Goal: Check status: Check status

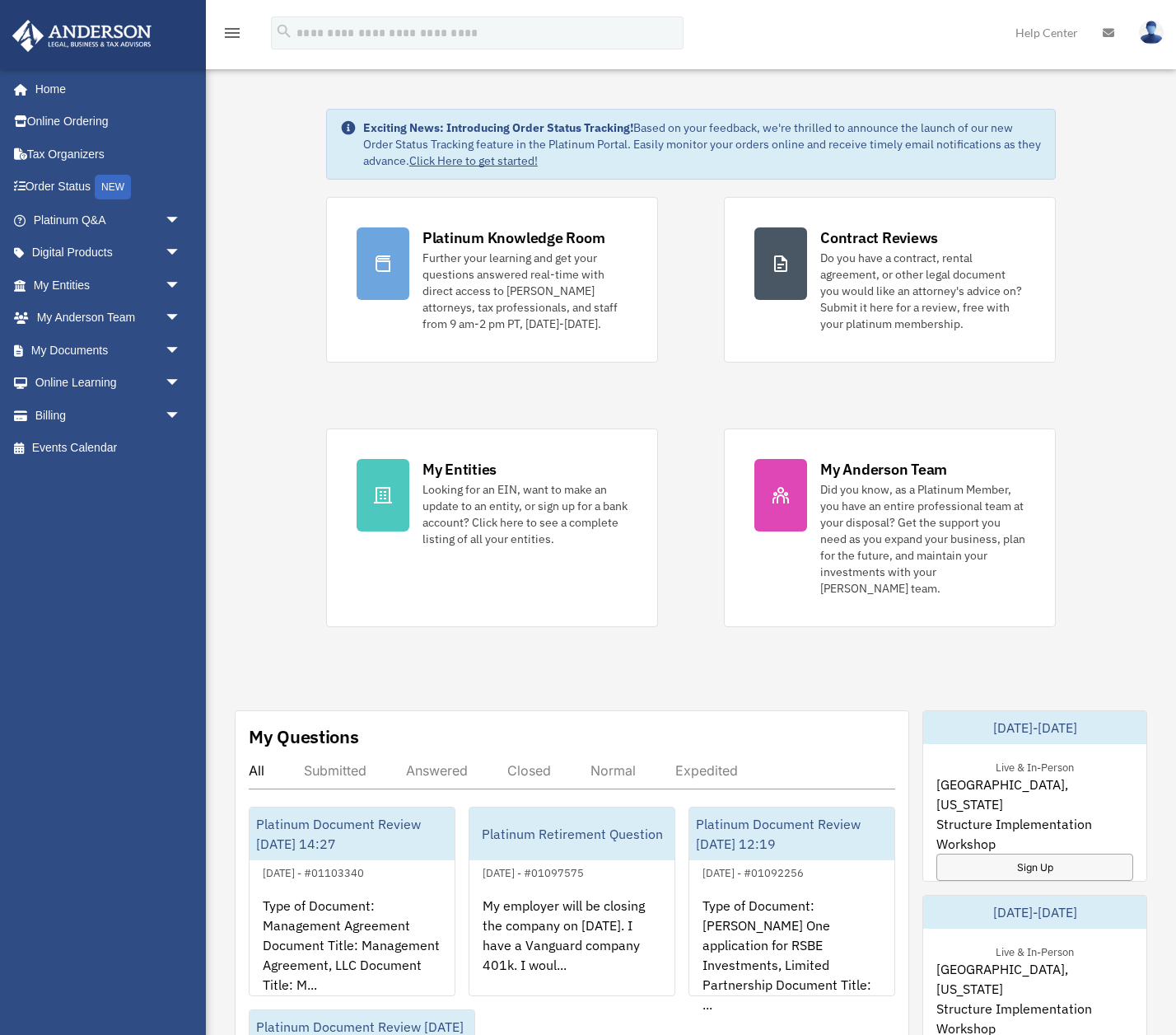
click at [256, 234] on div "Exciting News: Introducing Order Status Tracking! Based on your feedback, we're…" at bounding box center [691, 884] width 995 height 1634
click at [277, 278] on div "Exciting News: Introducing Order Status Tracking! Based on your feedback, we're…" at bounding box center [691, 884] width 995 height 1634
click at [64, 287] on link "My Entities arrow_drop_down" at bounding box center [109, 284] width 194 height 33
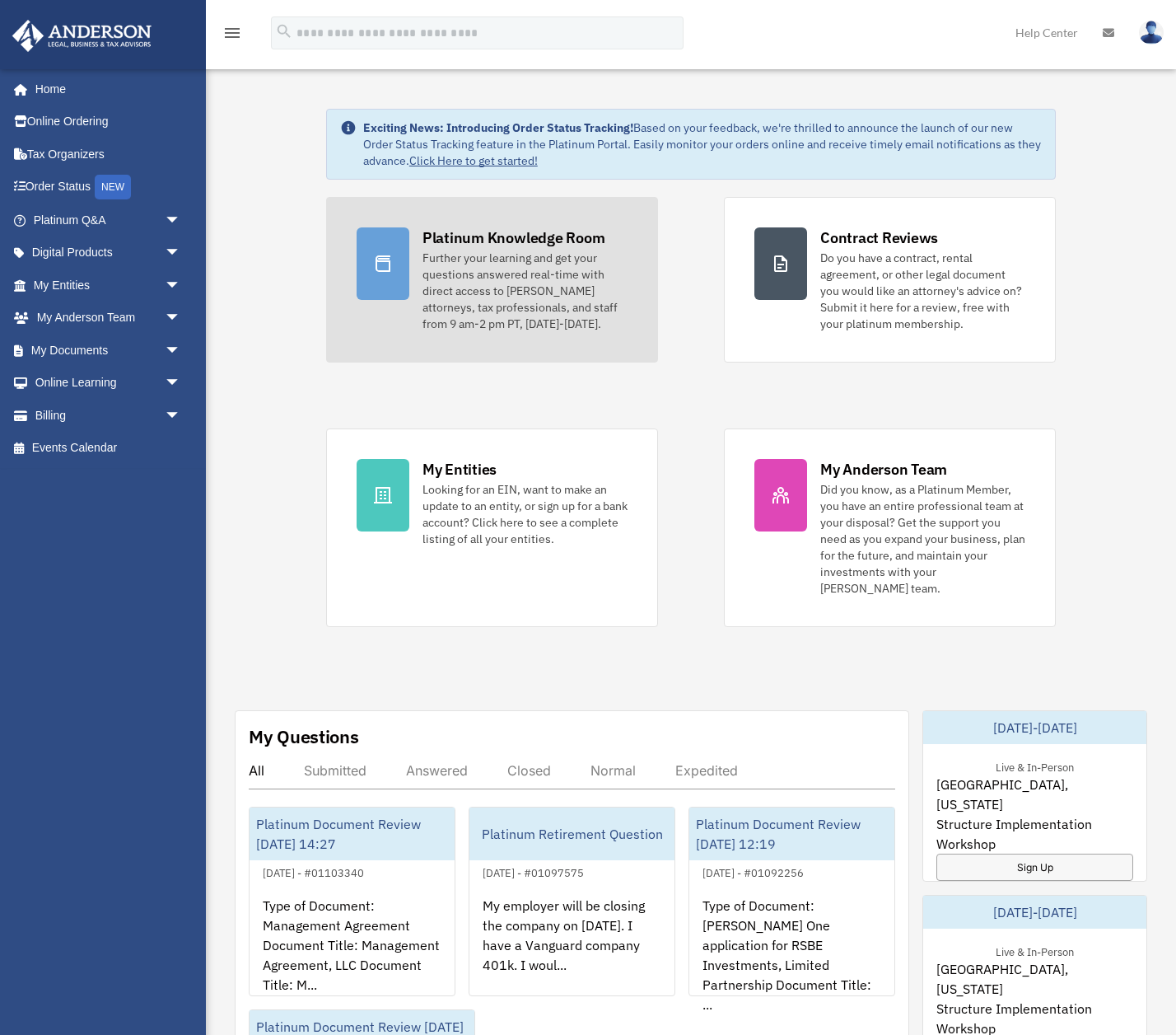
click at [521, 240] on div "Platinum Knowledge Room" at bounding box center [513, 237] width 183 height 21
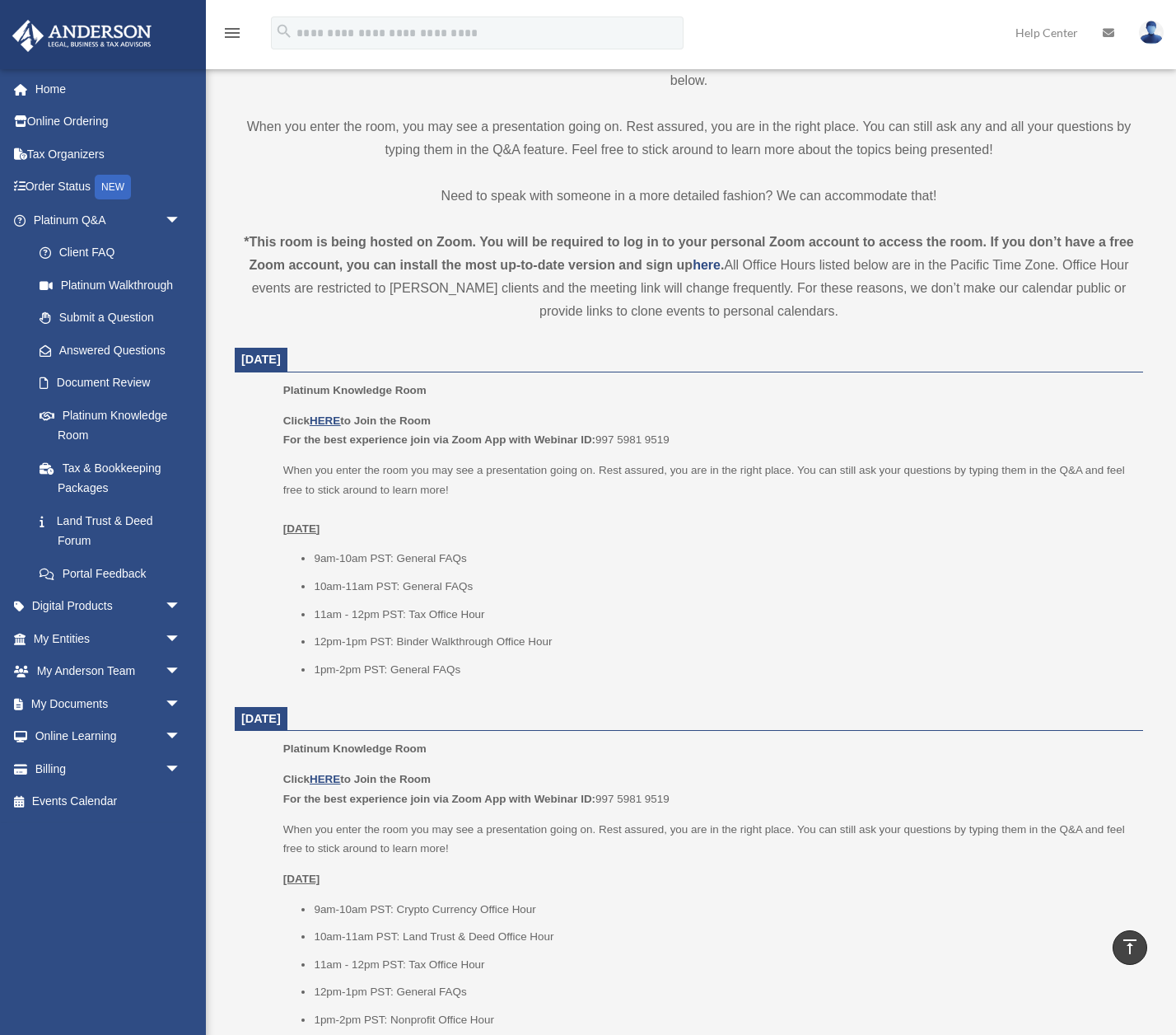
scroll to position [397, 0]
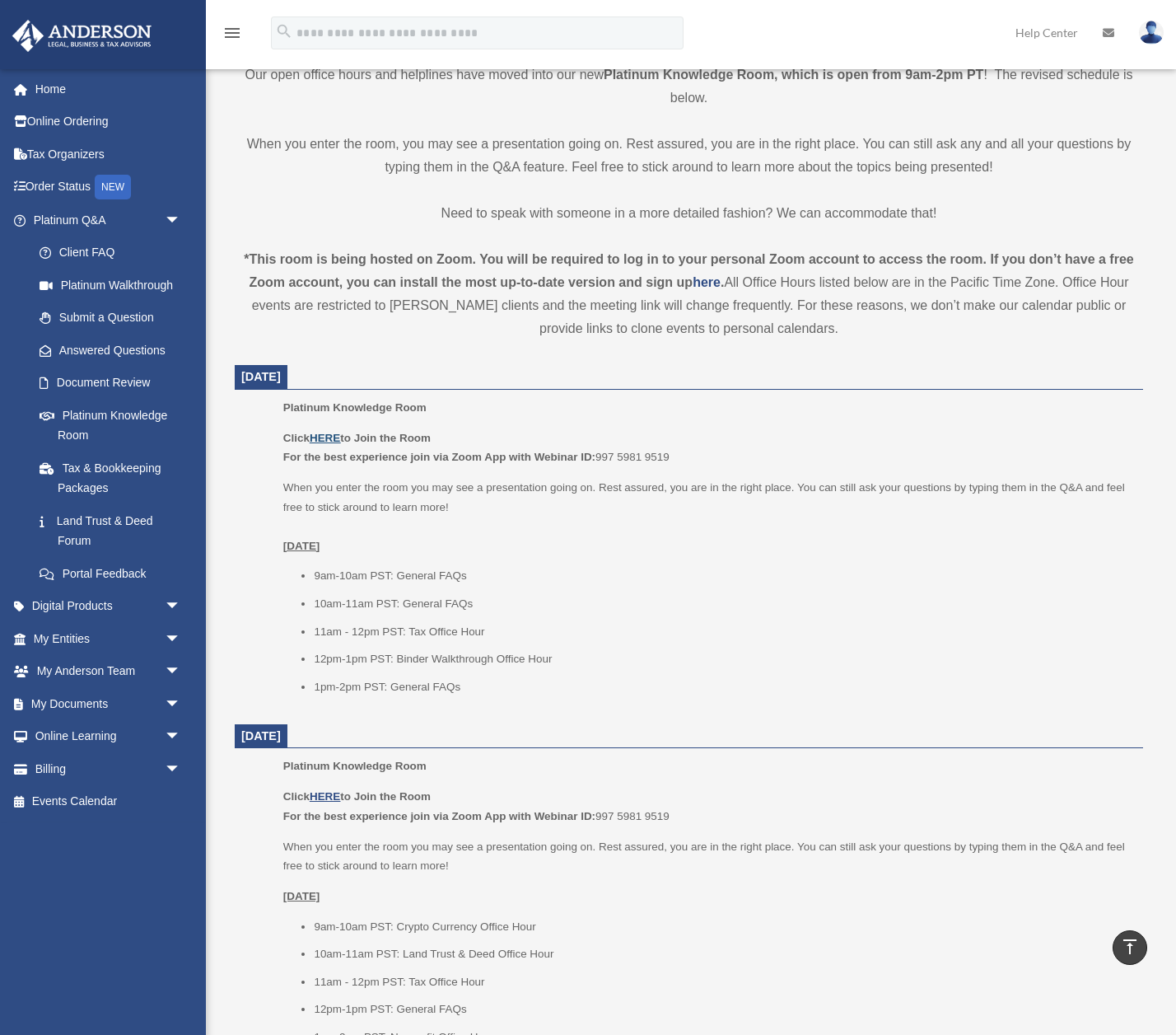
click at [332, 436] on u "HERE" at bounding box center [325, 437] width 31 height 13
click at [81, 641] on link "My Entities arrow_drop_down" at bounding box center [109, 637] width 194 height 33
click at [172, 639] on span "arrow_drop_down" at bounding box center [181, 638] width 33 height 34
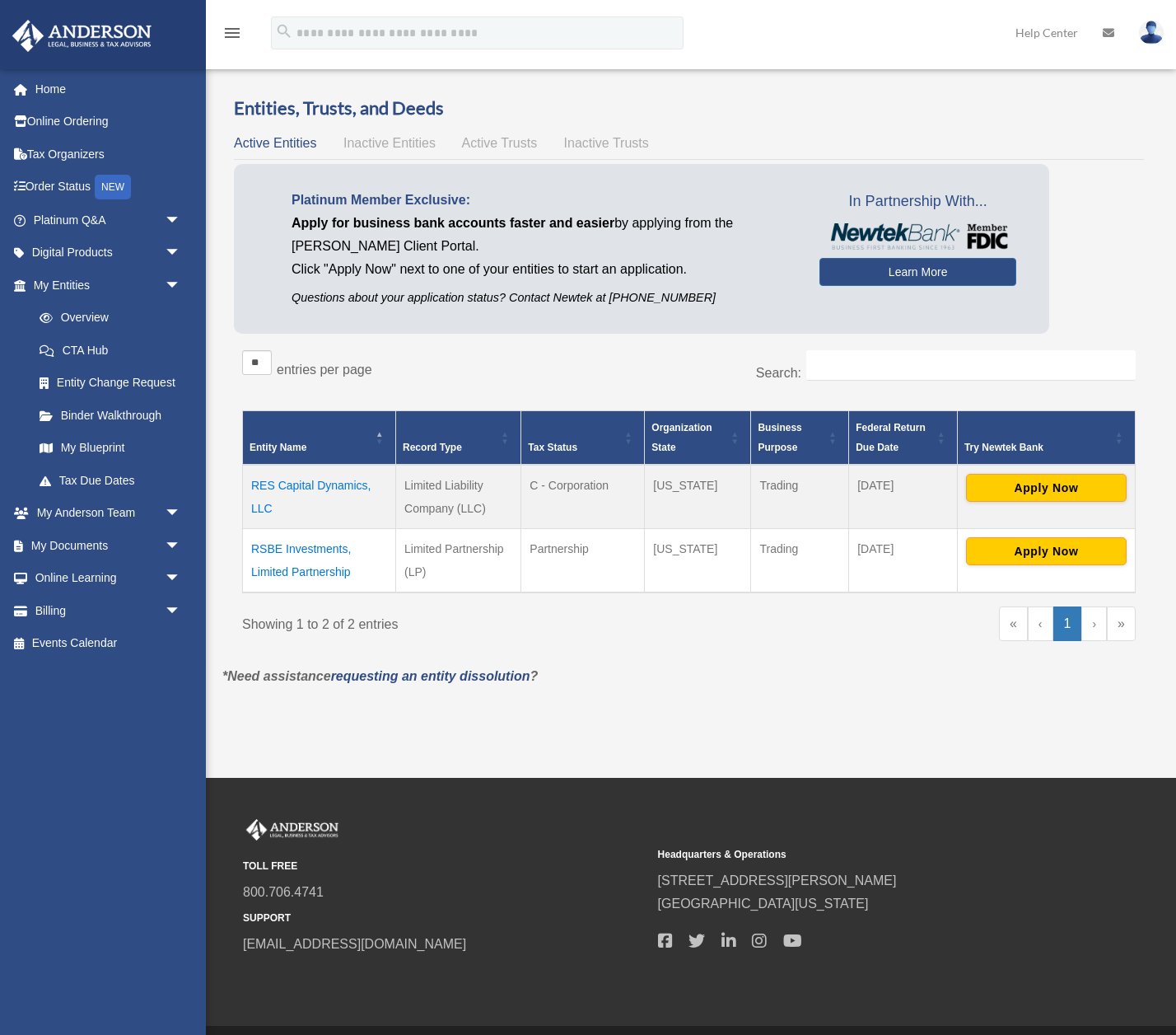
click at [763, 36] on div "menu search Site Menu add [EMAIL_ADDRESS][DOMAIN_NAME] My Profile Reset Passwor…" at bounding box center [588, 40] width 1151 height 56
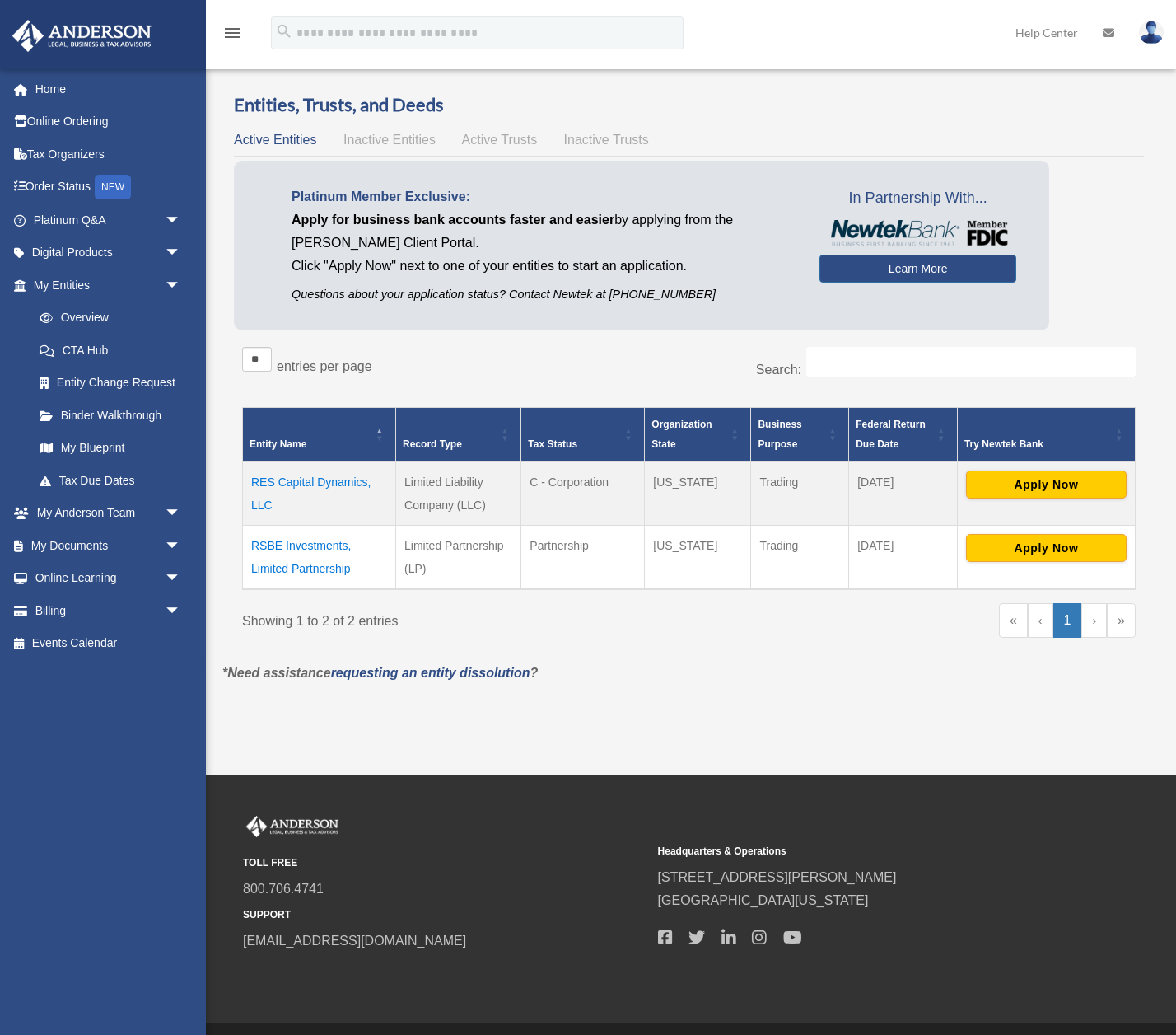
click at [936, 49] on div "menu search Site Menu add [EMAIL_ADDRESS][DOMAIN_NAME] My Profile Reset Passwor…" at bounding box center [588, 40] width 1151 height 56
click at [309, 547] on td "RSBE Investments, Limited Partnership" at bounding box center [319, 557] width 153 height 64
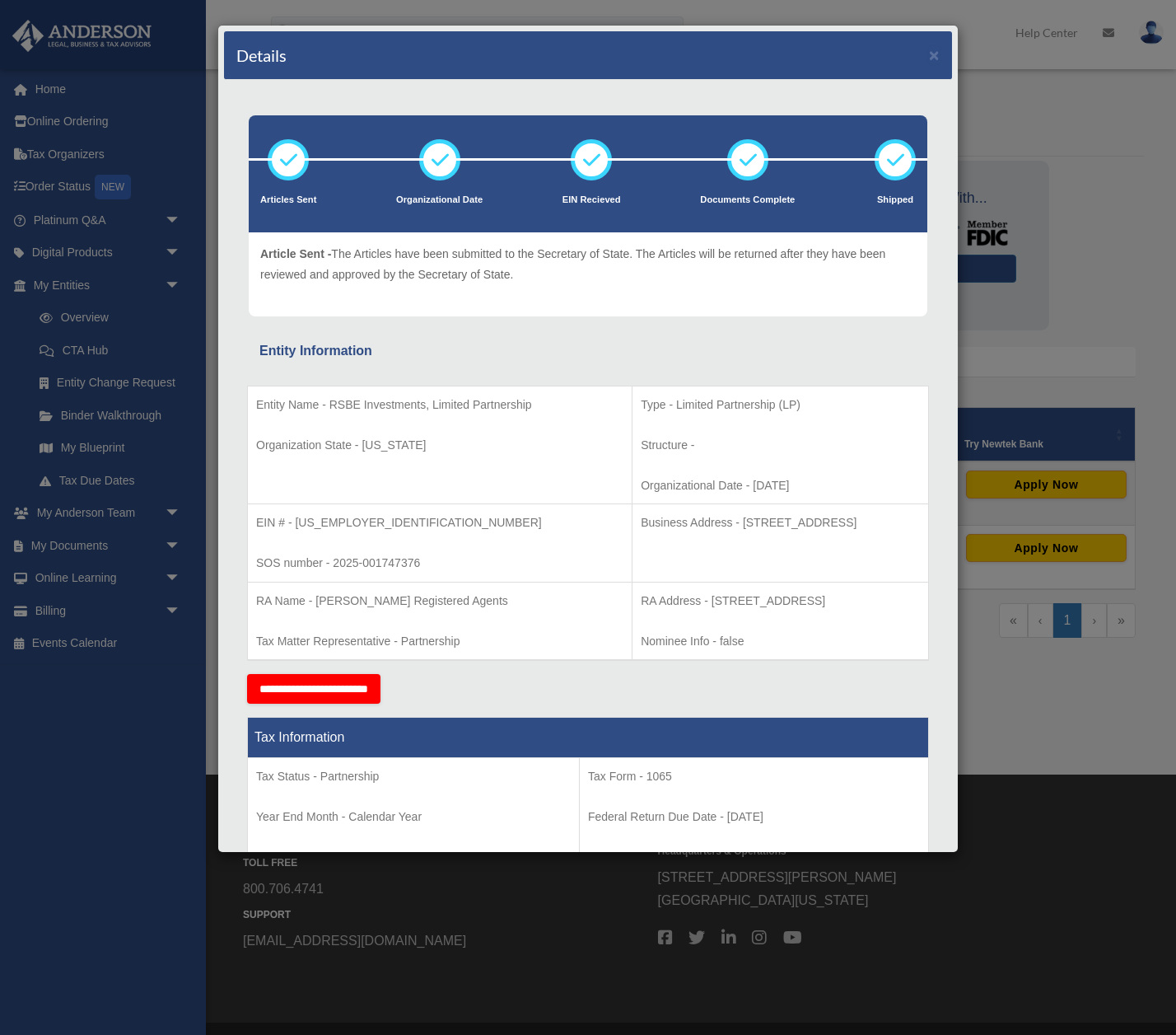
click at [49, 93] on div "Details × Articles Sent Organizational Date" at bounding box center [588, 517] width 1176 height 1035
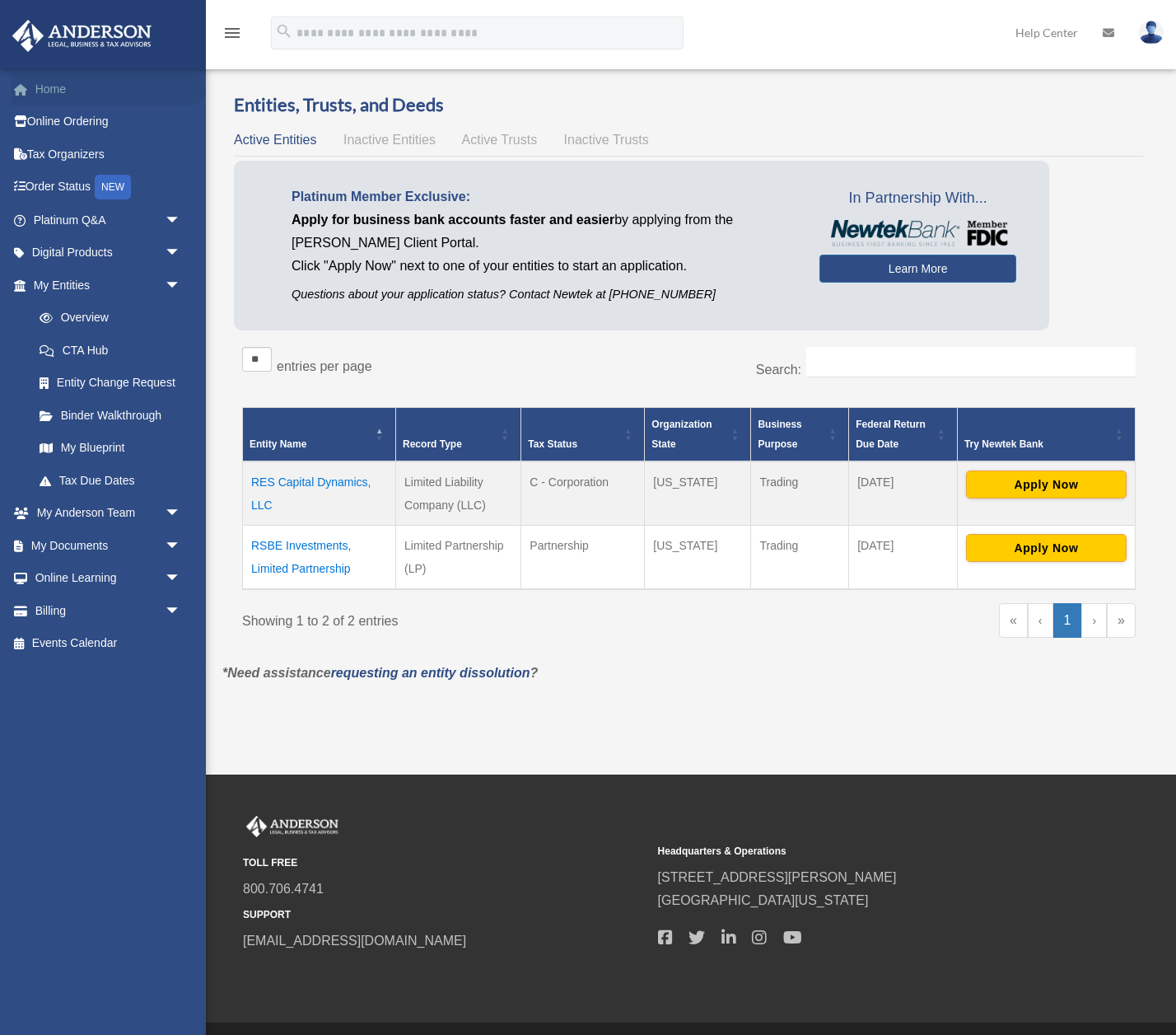
click at [59, 88] on link "Home" at bounding box center [109, 88] width 194 height 33
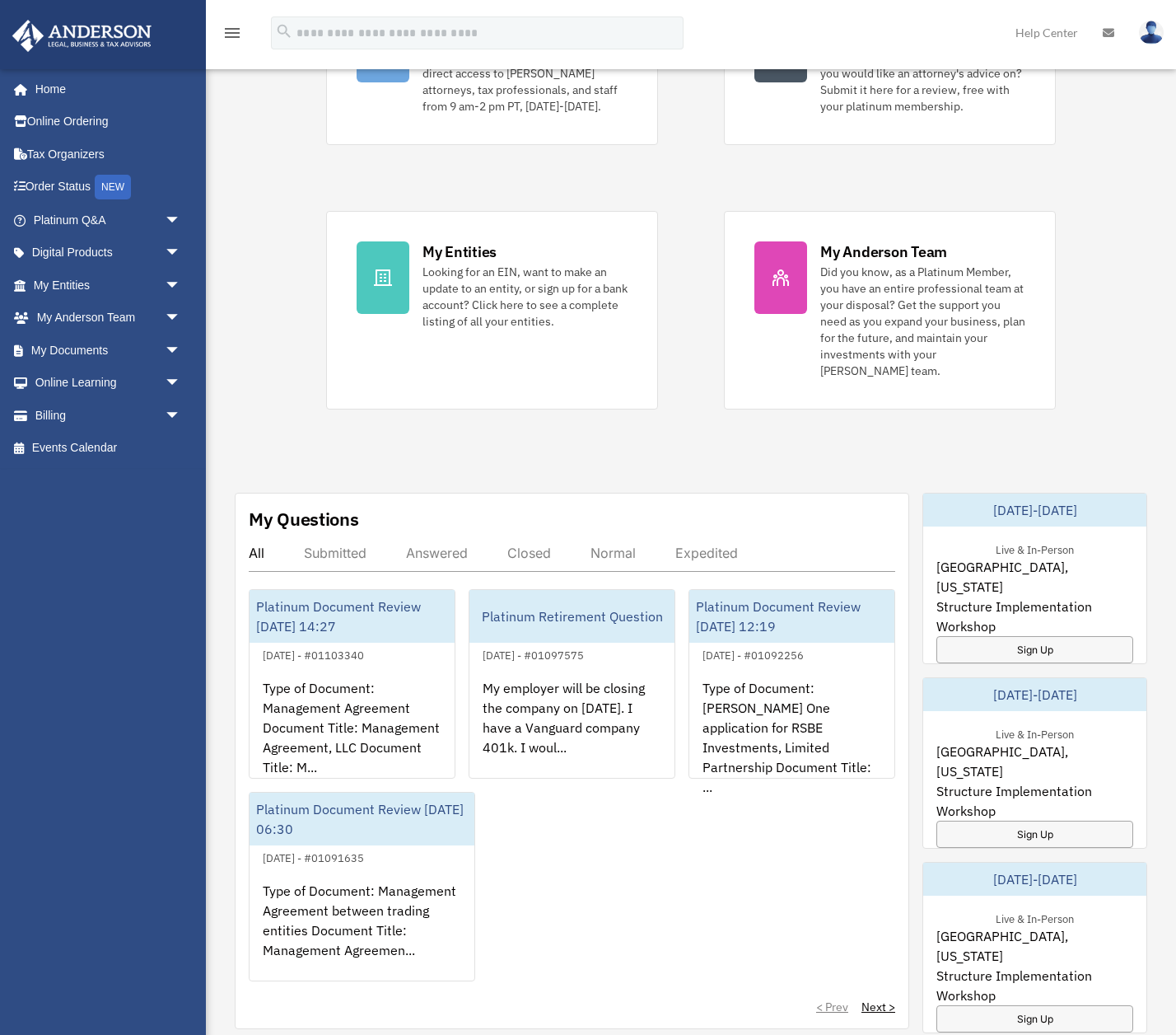
scroll to position [219, 0]
click at [70, 284] on link "My Entities arrow_drop_down" at bounding box center [109, 284] width 194 height 33
click at [169, 287] on span "arrow_drop_down" at bounding box center [181, 285] width 33 height 34
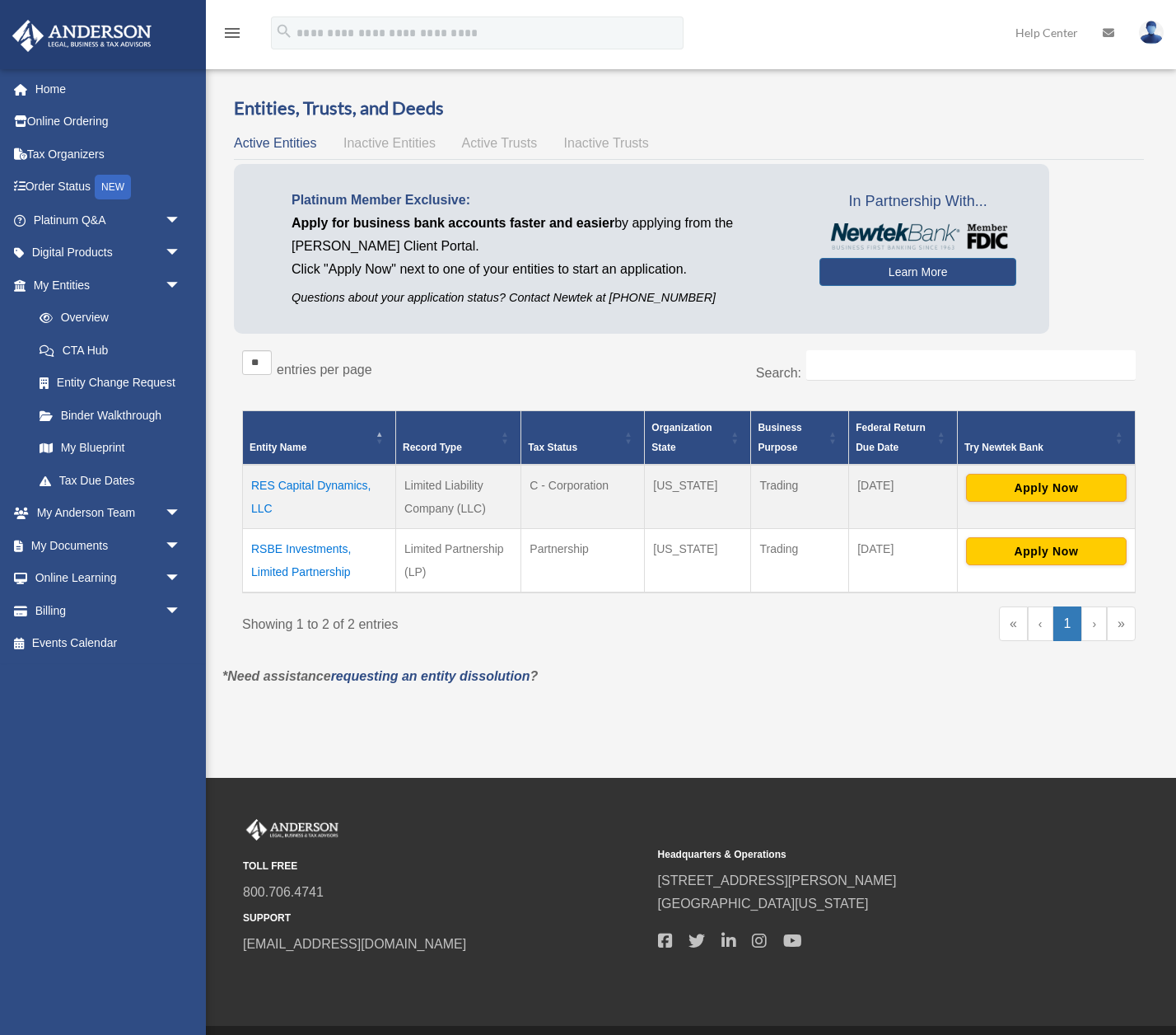
click at [312, 548] on td "RSBE Investments, Limited Partnership" at bounding box center [319, 560] width 153 height 64
